Goal: Task Accomplishment & Management: Use online tool/utility

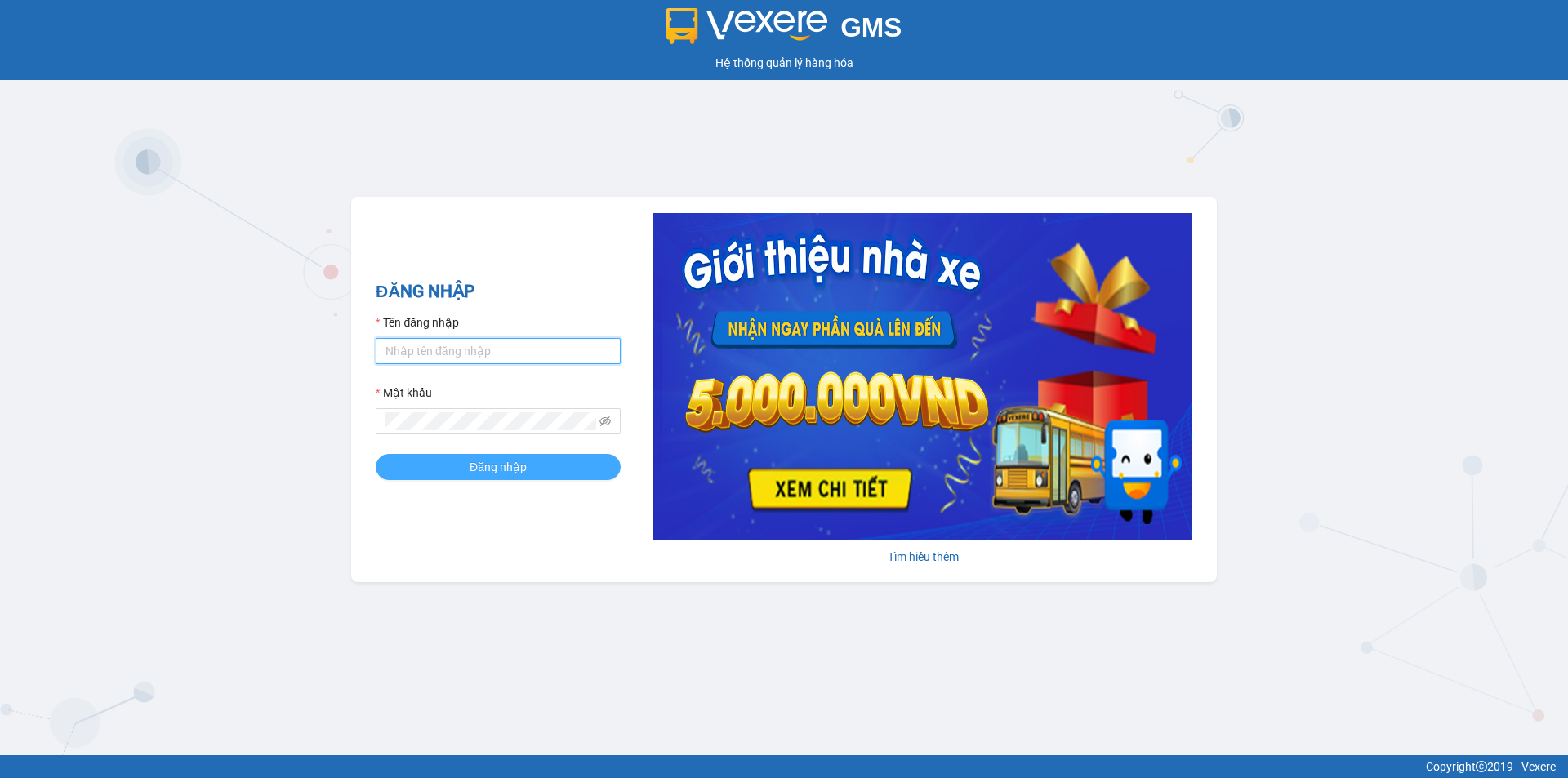
type input "ngoclan.anhkhangdn"
click at [486, 472] on span "Đăng nhập" at bounding box center [498, 466] width 57 height 18
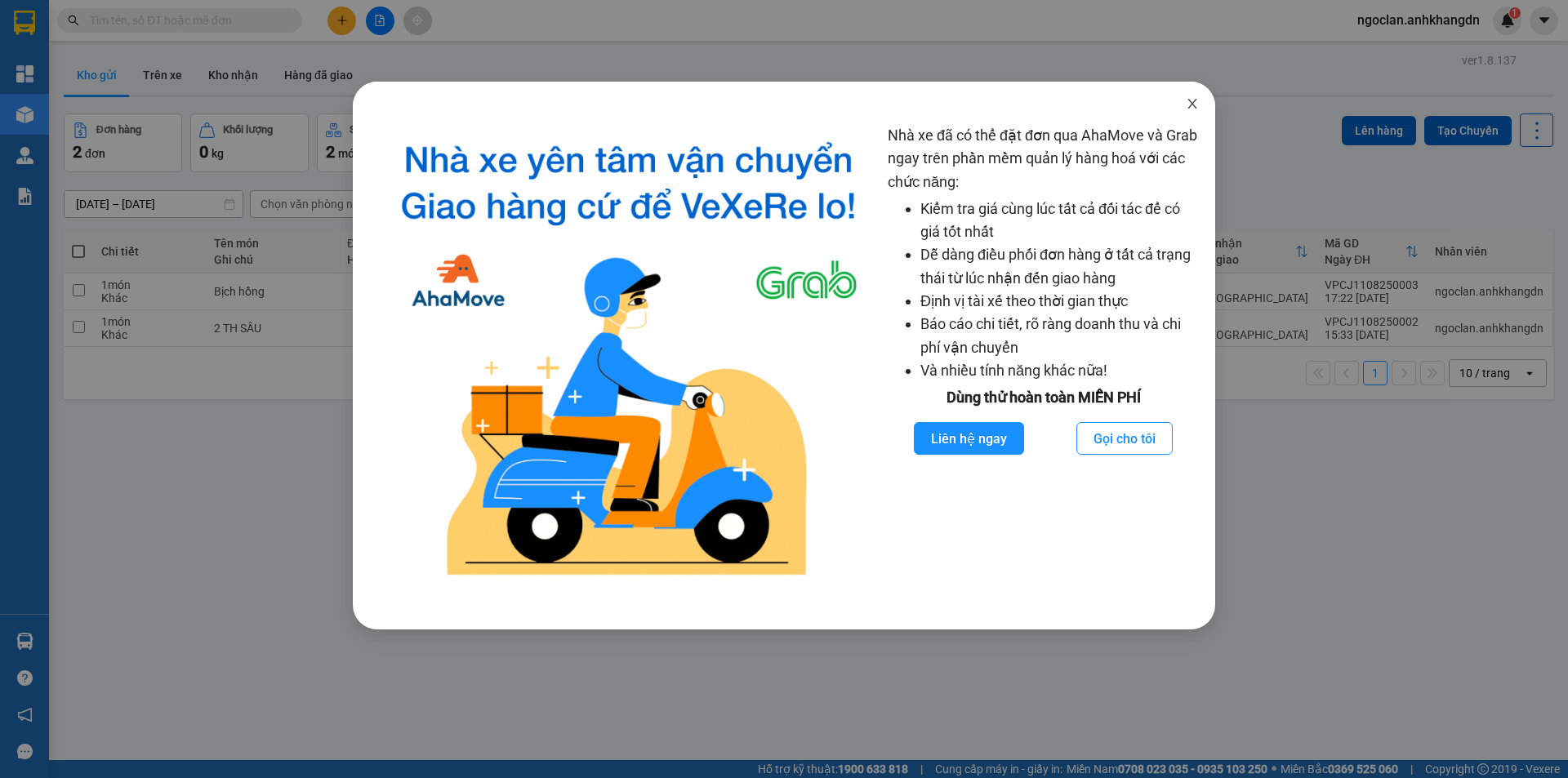
click at [1188, 108] on icon "close" at bounding box center [1193, 104] width 13 height 13
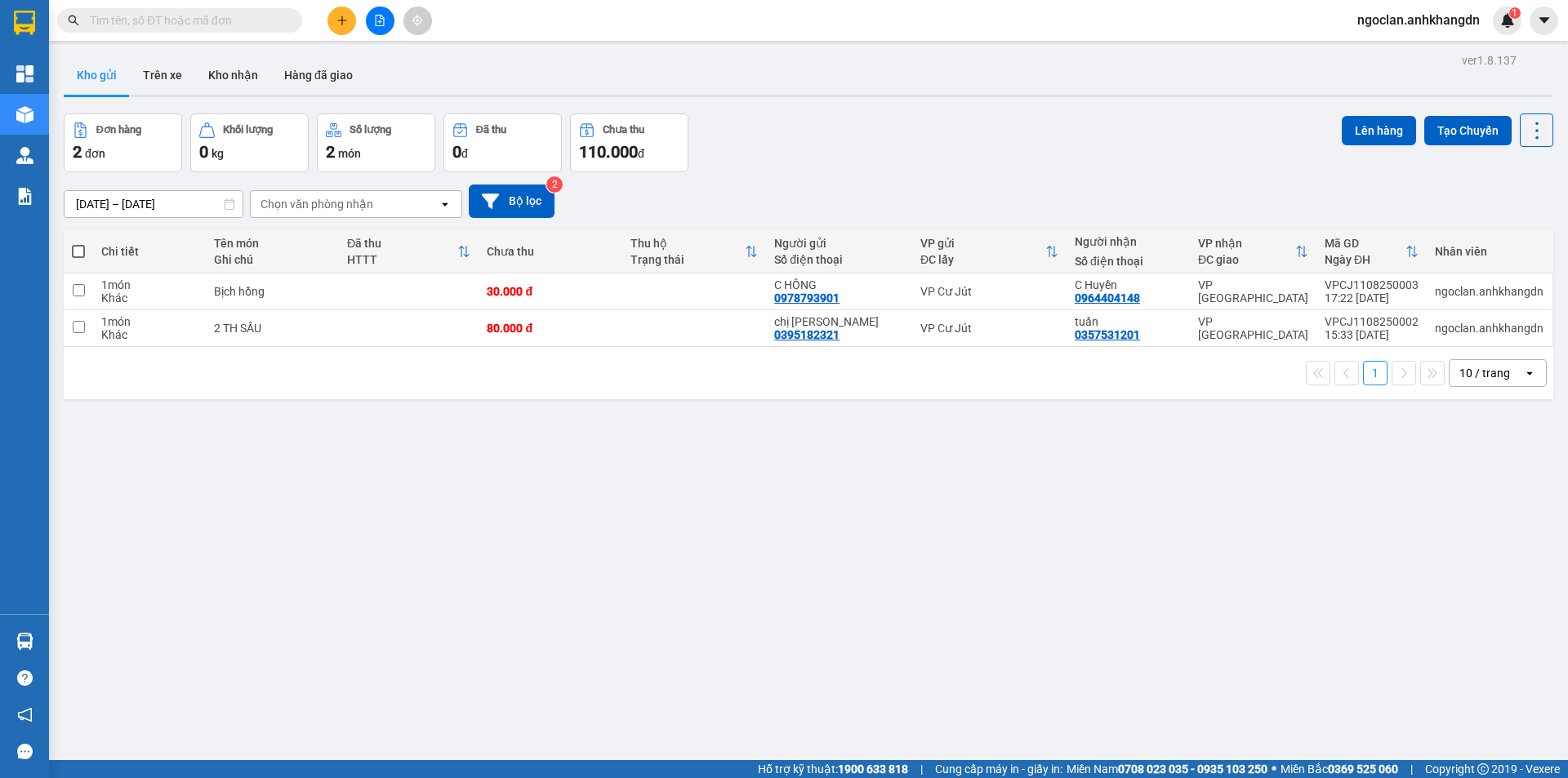
click at [503, 626] on div "ver 1.8.137 Kho gửi Trên xe Kho nhận Hàng đã giao Đơn hàng 2 đơn Khối lượng 0 k…" at bounding box center [808, 438] width 1503 height 778
click at [763, 503] on div "ver 1.8.137 Kho gửi Trên xe Kho nhận Hàng đã giao Đơn hàng 2 đơn Khối lượng 0 k…" at bounding box center [808, 438] width 1503 height 778
